Goal: Information Seeking & Learning: Learn about a topic

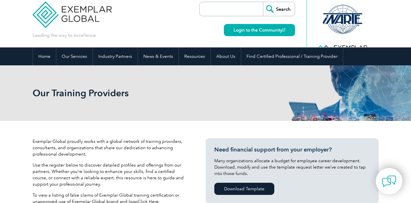
scroll to position [9, 0]
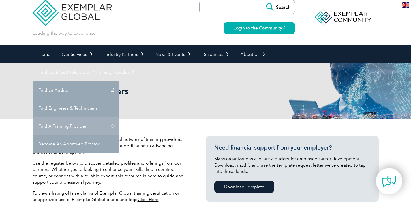
click at [119, 117] on link "Find A Training Provider" at bounding box center [76, 126] width 87 height 18
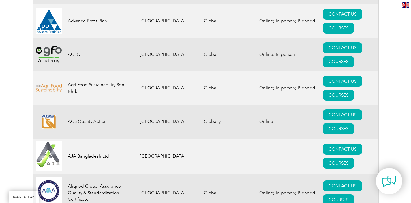
scroll to position [568, 0]
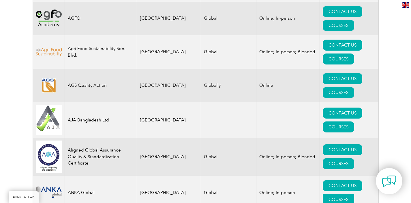
click at [351, 194] on link "COURSES" at bounding box center [338, 199] width 31 height 11
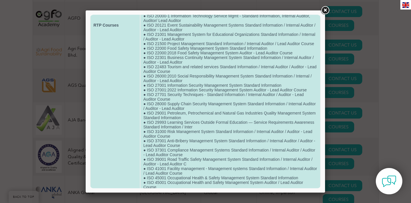
scroll to position [260, 0]
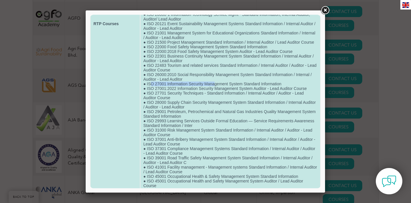
drag, startPoint x: 150, startPoint y: 105, endPoint x: 216, endPoint y: 104, distance: 65.5
click at [216, 104] on td "● 2006/42/EC Machinery Directive (MD) Auditor Course ● 2010/35/EU Transportable…" at bounding box center [230, 23] width 180 height 497
click at [195, 115] on td "● 2006/42/EC Machinery Directive (MD) Auditor Course ● 2010/35/EU Transportable…" at bounding box center [230, 23] width 180 height 497
drag, startPoint x: 151, startPoint y: 113, endPoint x: 179, endPoint y: 118, distance: 28.7
click at [179, 118] on td "● 2006/42/EC Machinery Directive (MD) Auditor Course ● 2010/35/EU Transportable…" at bounding box center [230, 23] width 180 height 497
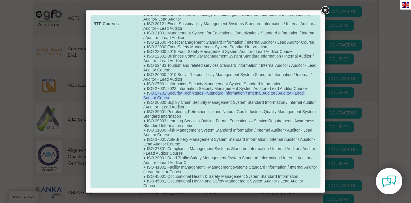
click at [179, 118] on td "● 2006/42/EC Machinery Directive (MD) Auditor Course ● 2010/35/EU Transportable…" at bounding box center [230, 23] width 180 height 497
drag, startPoint x: 177, startPoint y: 118, endPoint x: 144, endPoint y: 113, distance: 33.5
click at [144, 113] on td "● 2006/42/EC Machinery Directive (MD) Auditor Course ● 2010/35/EU Transportable…" at bounding box center [230, 23] width 180 height 497
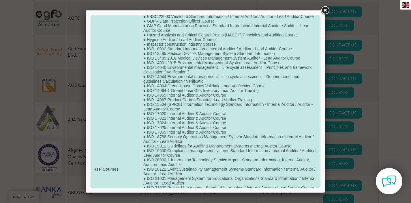
scroll to position [0, 0]
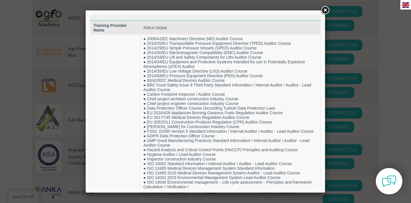
click at [325, 10] on link at bounding box center [325, 10] width 10 height 10
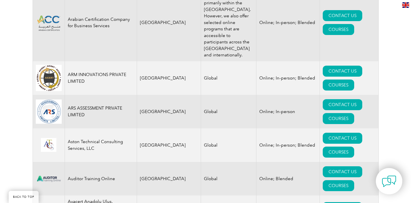
scroll to position [862, 0]
